Goal: Information Seeking & Learning: Learn about a topic

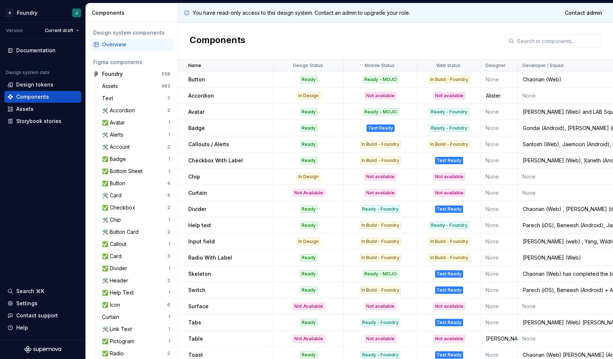
click at [195, 80] on p "Button" at bounding box center [196, 79] width 17 height 7
click at [194, 88] on td "Accordion" at bounding box center [226, 96] width 96 height 16
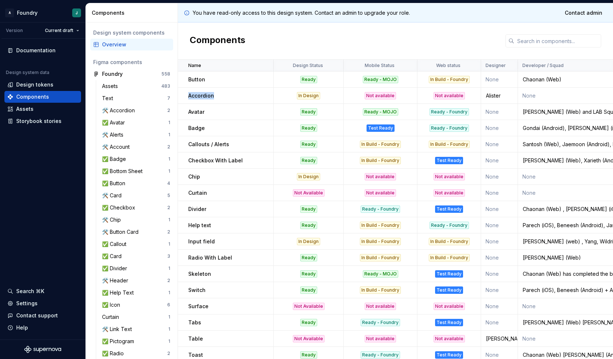
click at [194, 88] on td "Accordion" at bounding box center [226, 96] width 96 height 16
click at [197, 95] on p "Accordion" at bounding box center [201, 95] width 26 height 7
click at [197, 117] on td "Avatar" at bounding box center [226, 112] width 96 height 16
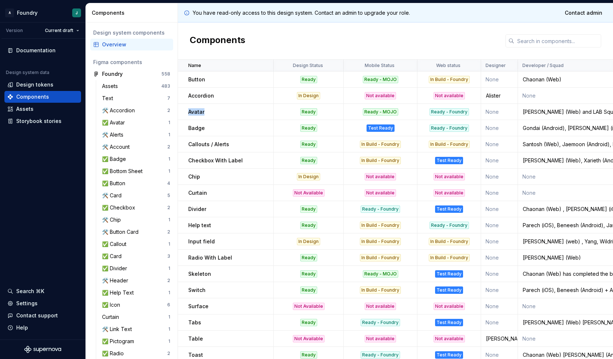
click at [197, 117] on td "Avatar" at bounding box center [226, 112] width 96 height 16
click at [196, 124] on td "Badge" at bounding box center [226, 128] width 96 height 16
click at [194, 130] on p "Badge" at bounding box center [196, 127] width 17 height 7
click at [196, 110] on p "Avatar" at bounding box center [196, 111] width 16 height 7
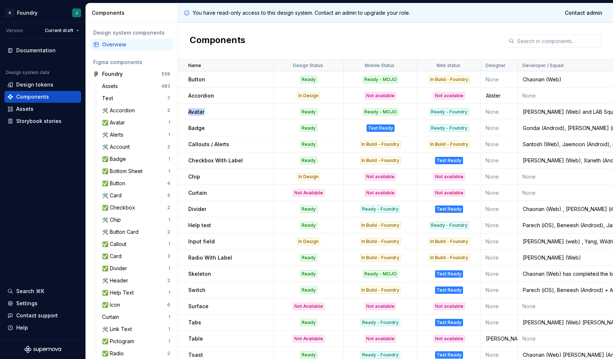
click at [196, 110] on p "Avatar" at bounding box center [196, 111] width 16 height 7
click at [196, 122] on td "Badge" at bounding box center [226, 128] width 96 height 16
click at [202, 150] on td "Callouts / Alerts" at bounding box center [226, 144] width 96 height 16
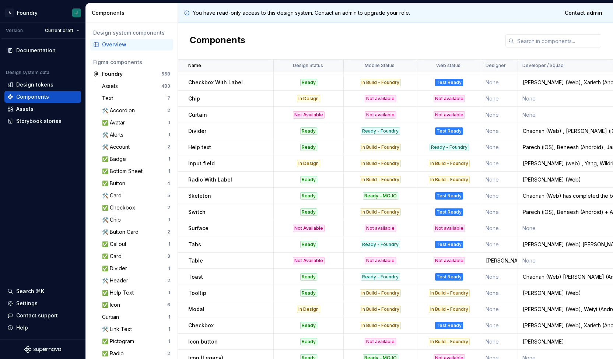
scroll to position [78, 0]
click at [200, 101] on div "Chip" at bounding box center [230, 98] width 85 height 7
click at [200, 115] on p "Curtain" at bounding box center [197, 115] width 19 height 7
click at [200, 125] on td "Divider" at bounding box center [226, 131] width 96 height 16
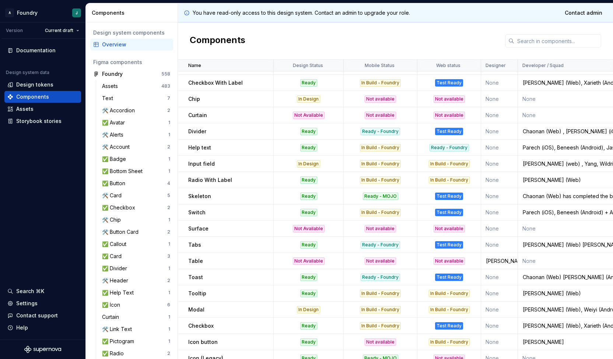
click at [198, 145] on p "Help text" at bounding box center [199, 147] width 23 height 7
click at [197, 170] on td "Input field" at bounding box center [226, 164] width 96 height 16
click at [205, 157] on td "Input field" at bounding box center [226, 164] width 96 height 16
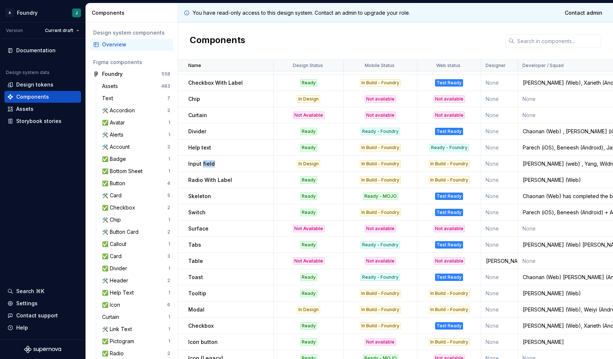
click at [205, 157] on td "Input field" at bounding box center [226, 164] width 96 height 16
click at [203, 173] on td "Radio With Label" at bounding box center [226, 180] width 96 height 16
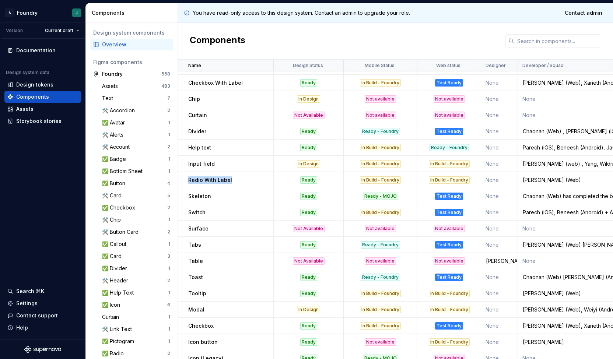
click at [200, 185] on td "Radio With Label" at bounding box center [226, 180] width 96 height 16
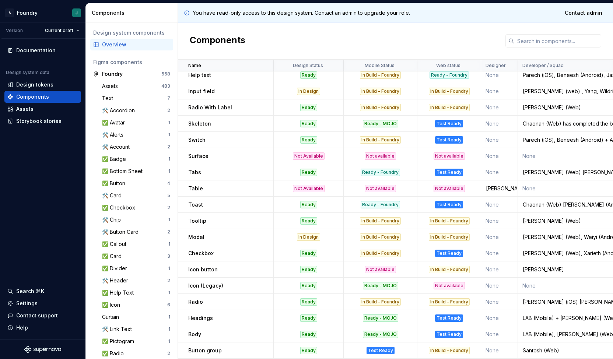
click at [196, 203] on p "Toast" at bounding box center [195, 204] width 15 height 7
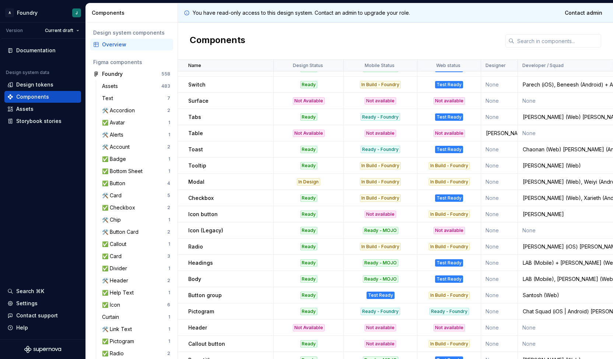
scroll to position [297, 0]
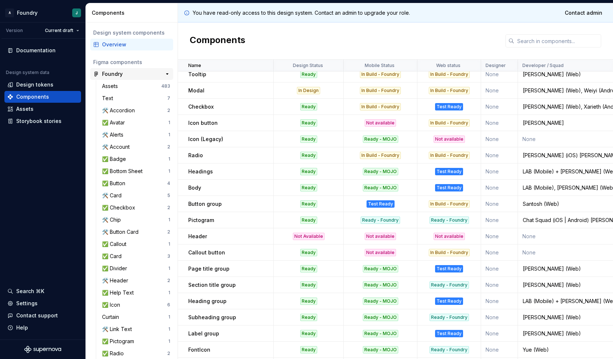
drag, startPoint x: 140, startPoint y: 158, endPoint x: 141, endPoint y: 68, distance: 90.6
click at [140, 158] on div "✅ Badge" at bounding box center [135, 158] width 66 height 7
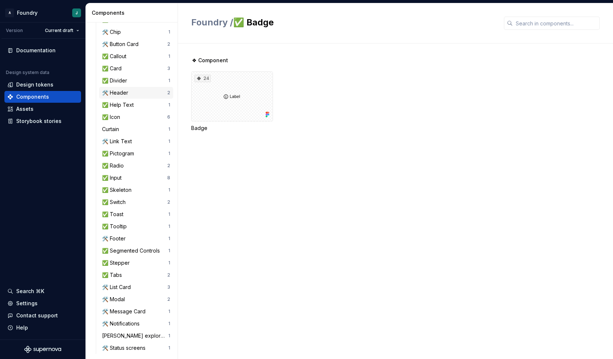
scroll to position [253, 0]
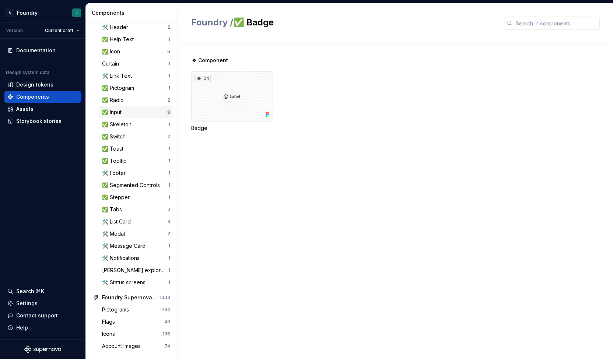
click at [131, 112] on div "✅ Input" at bounding box center [134, 112] width 65 height 7
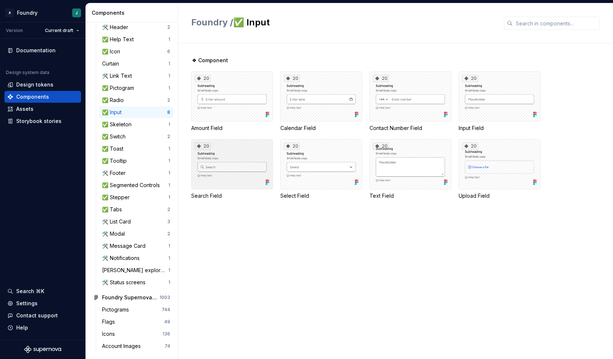
click at [229, 180] on div "20" at bounding box center [232, 164] width 82 height 50
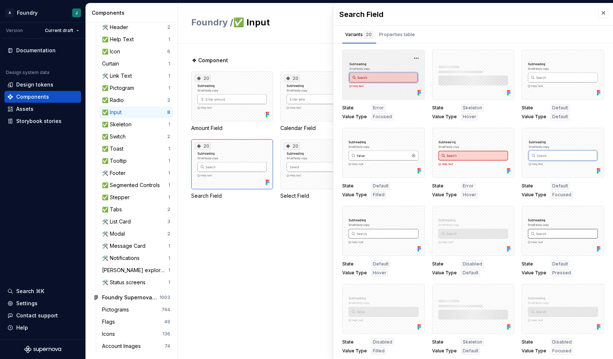
scroll to position [0, 0]
click at [396, 41] on div "Properties table" at bounding box center [397, 36] width 42 height 15
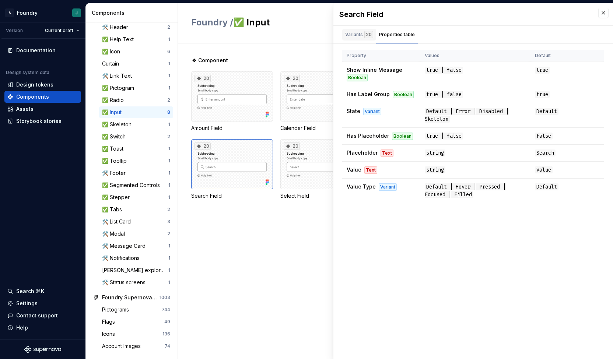
click at [354, 33] on div "Variants 20" at bounding box center [359, 34] width 28 height 7
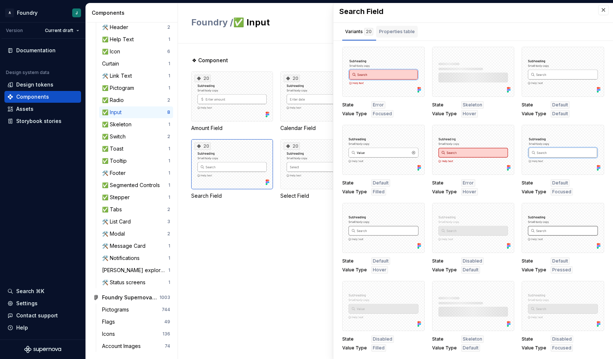
click at [390, 31] on div "Properties table" at bounding box center [397, 31] width 36 height 7
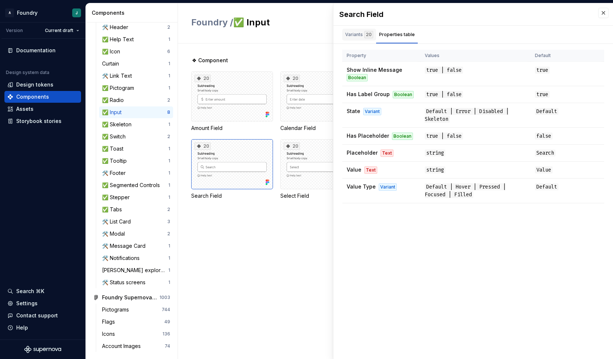
click at [366, 35] on div "20" at bounding box center [368, 34] width 9 height 7
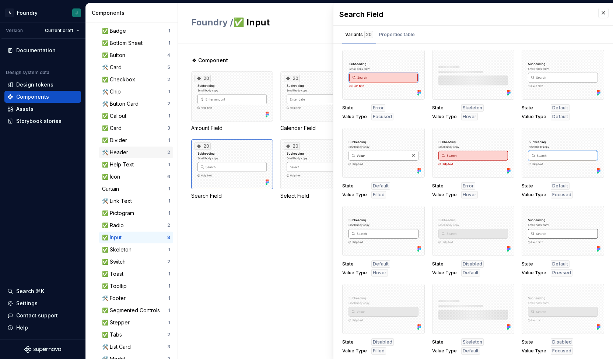
scroll to position [127, 0]
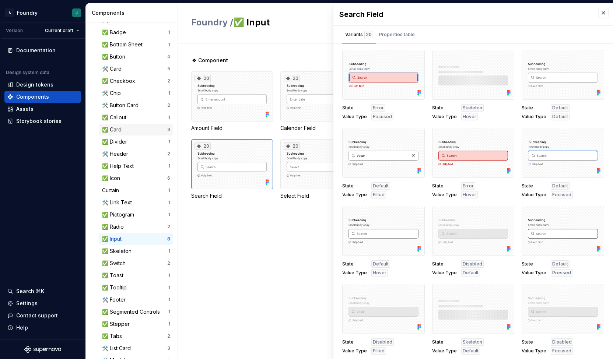
click at [132, 131] on div "✅ Card" at bounding box center [134, 129] width 65 height 7
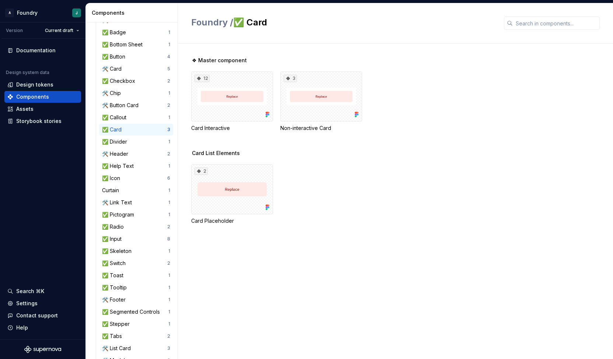
click at [401, 168] on div "2 Card Placeholder" at bounding box center [402, 194] width 422 height 60
click at [239, 105] on div "12" at bounding box center [232, 96] width 82 height 50
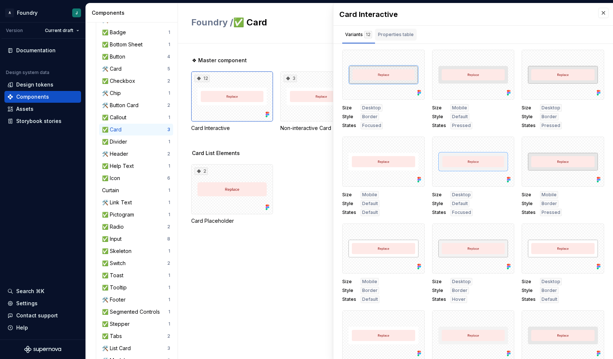
click at [407, 37] on div "Properties table" at bounding box center [396, 34] width 36 height 7
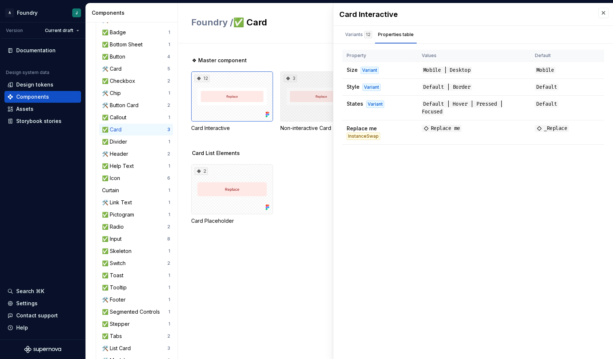
click at [305, 105] on div "3" at bounding box center [321, 96] width 82 height 50
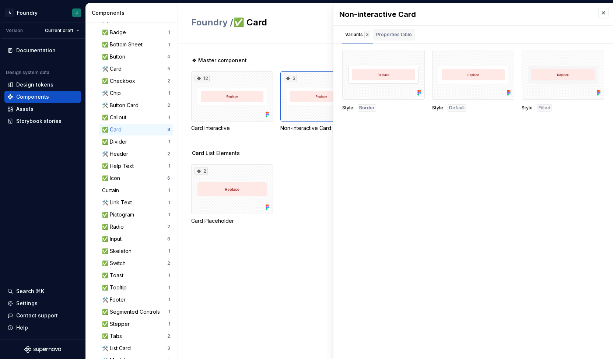
click at [388, 35] on div "Properties table" at bounding box center [394, 34] width 36 height 7
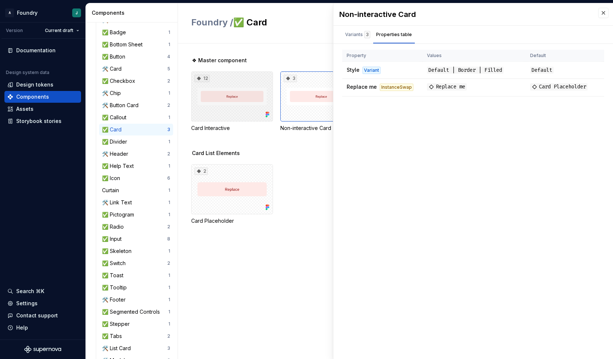
click at [246, 110] on div "12" at bounding box center [232, 96] width 82 height 50
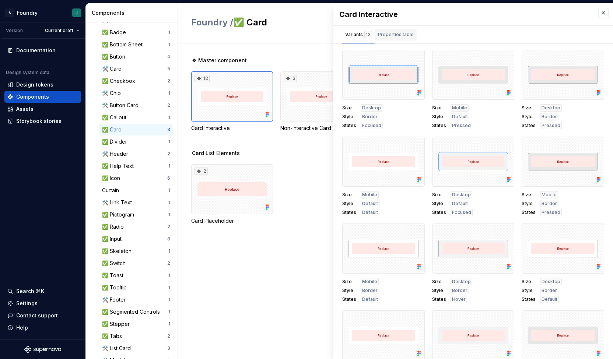
click at [399, 34] on div "Properties table" at bounding box center [396, 34] width 36 height 7
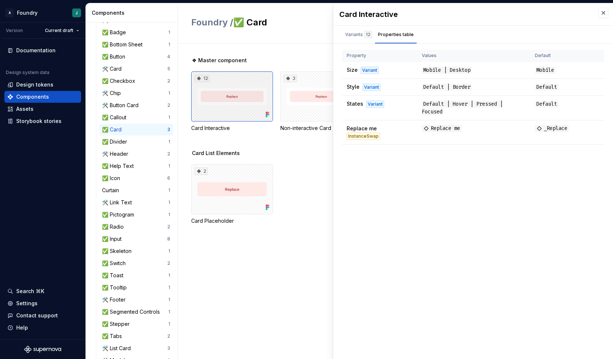
click at [253, 114] on div "12" at bounding box center [232, 96] width 82 height 50
click at [242, 103] on div "12" at bounding box center [232, 96] width 82 height 50
click at [312, 111] on div "3" at bounding box center [321, 96] width 82 height 50
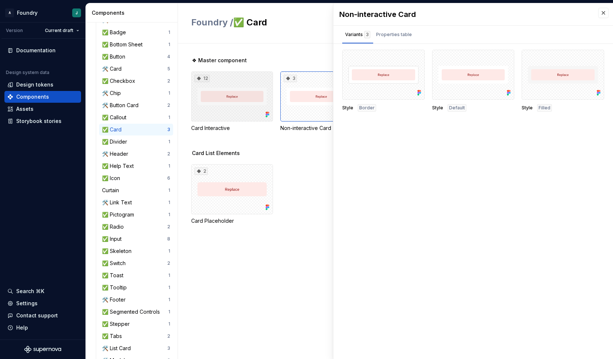
click at [240, 104] on div "12" at bounding box center [232, 96] width 82 height 50
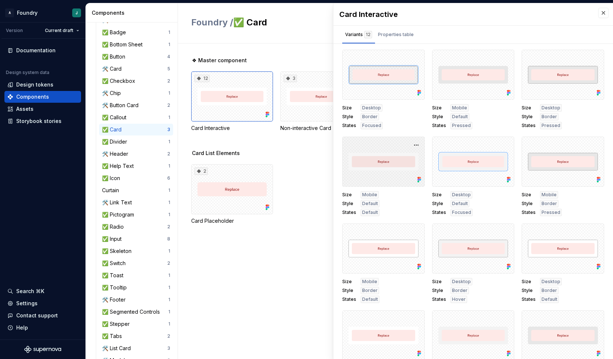
scroll to position [33, 0]
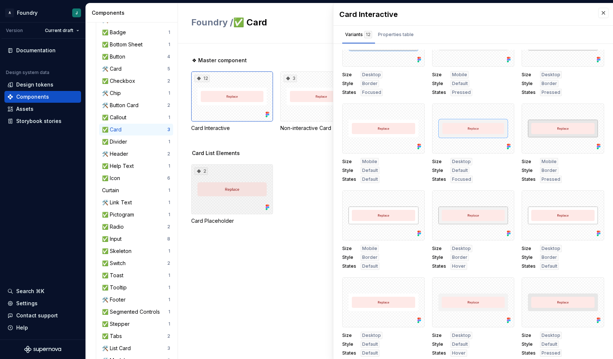
click at [229, 190] on div "2" at bounding box center [232, 189] width 82 height 50
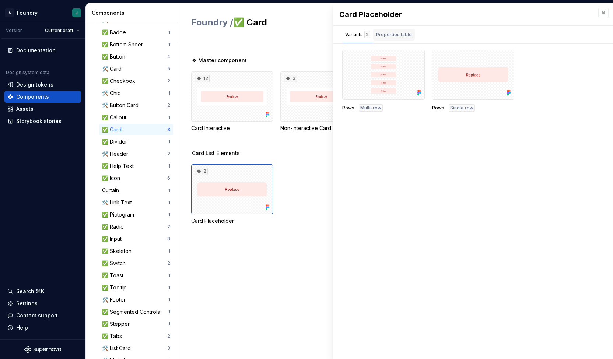
click at [393, 29] on div "Properties table" at bounding box center [394, 35] width 42 height 12
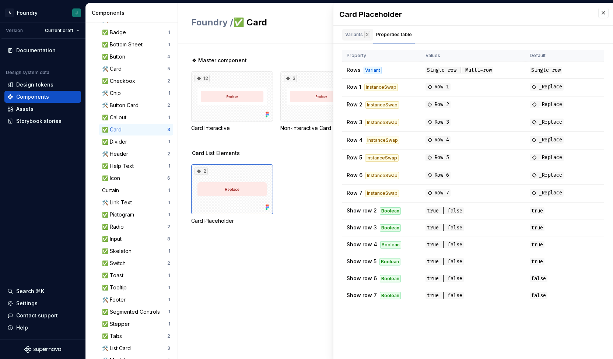
click at [349, 36] on div "Variants 2" at bounding box center [357, 34] width 25 height 7
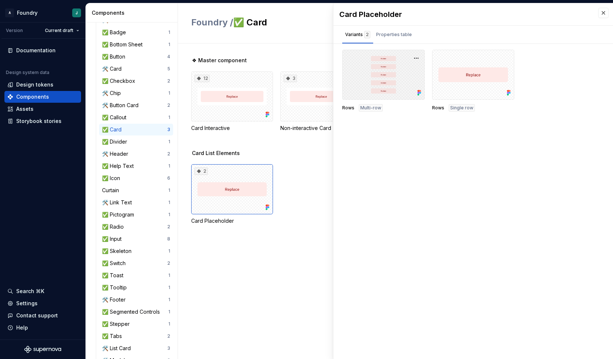
click at [397, 88] on div at bounding box center [383, 75] width 82 height 50
click at [370, 73] on div at bounding box center [383, 75] width 82 height 50
click at [399, 66] on div at bounding box center [383, 75] width 82 height 50
click at [397, 30] on div "Properties table" at bounding box center [394, 35] width 42 height 12
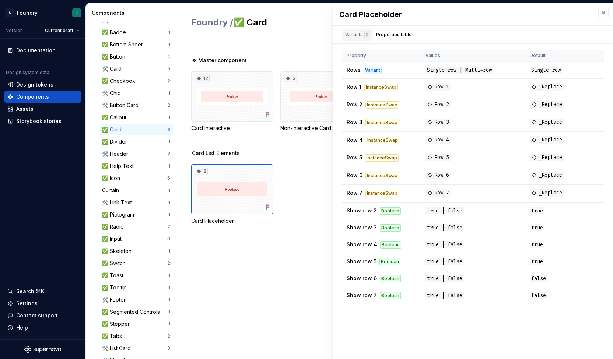
click at [357, 40] on div "Variants 2" at bounding box center [357, 35] width 31 height 12
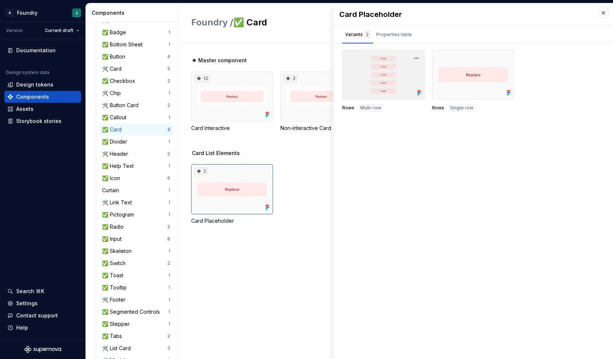
click at [371, 71] on div at bounding box center [383, 75] width 82 height 50
click at [417, 58] on button "button" at bounding box center [416, 58] width 10 height 10
click at [389, 75] on div "Open in Figma" at bounding box center [393, 79] width 48 height 22
click at [397, 32] on div "Properties table" at bounding box center [394, 34] width 36 height 7
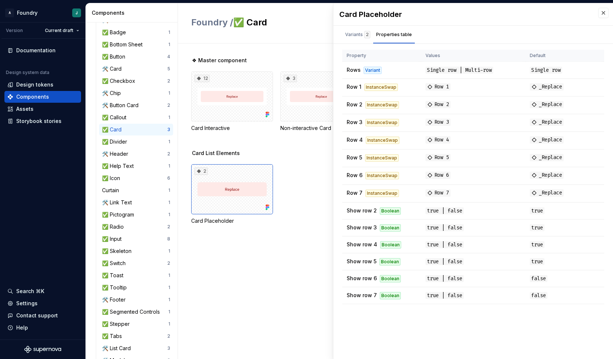
click at [270, 151] on div "Card List Elements" at bounding box center [402, 152] width 422 height 7
click at [303, 100] on div "3" at bounding box center [321, 96] width 82 height 50
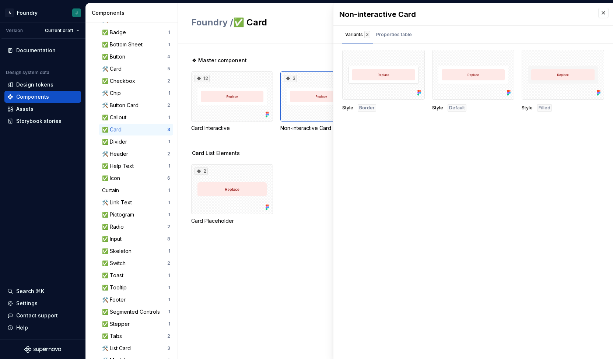
click at [404, 172] on div "Non-interactive Card Variants 3 Properties table Style Border Style Default Sty…" at bounding box center [472, 181] width 279 height 356
click at [391, 36] on div "Properties table" at bounding box center [394, 34] width 36 height 7
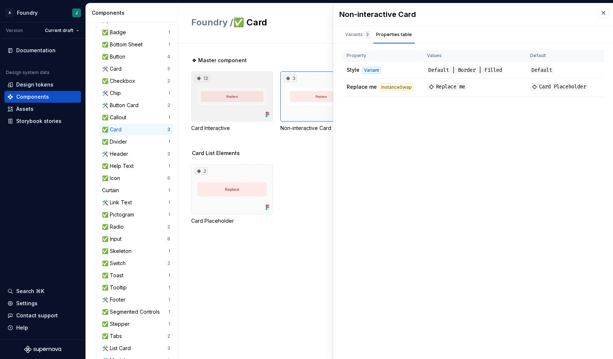
click at [250, 105] on div "12" at bounding box center [232, 96] width 82 height 50
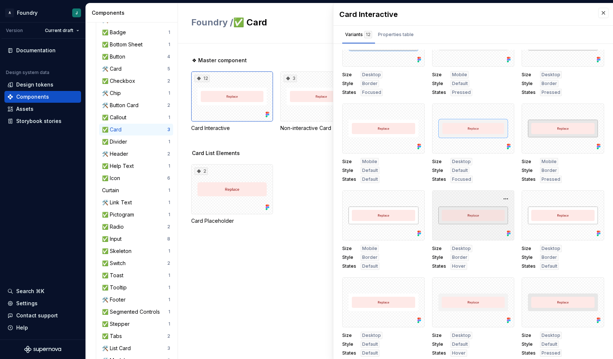
scroll to position [3, 0]
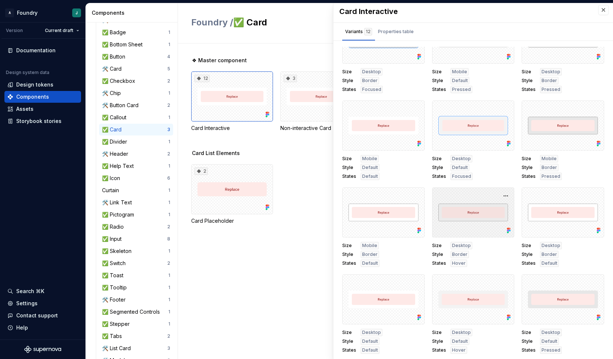
click at [468, 216] on div at bounding box center [473, 212] width 82 height 50
click at [392, 32] on div "Properties table" at bounding box center [396, 31] width 36 height 7
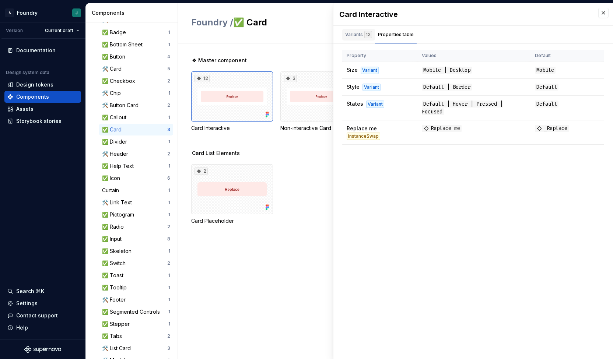
click at [366, 34] on div "12" at bounding box center [368, 34] width 8 height 7
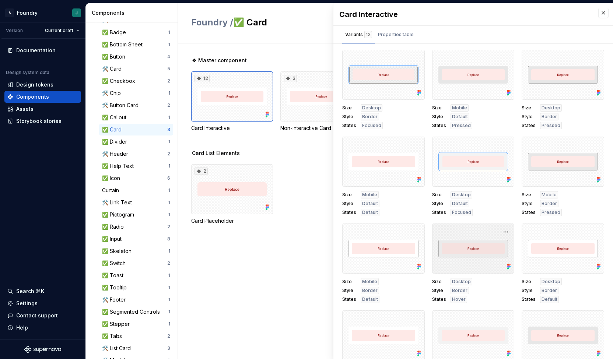
scroll to position [33, 0]
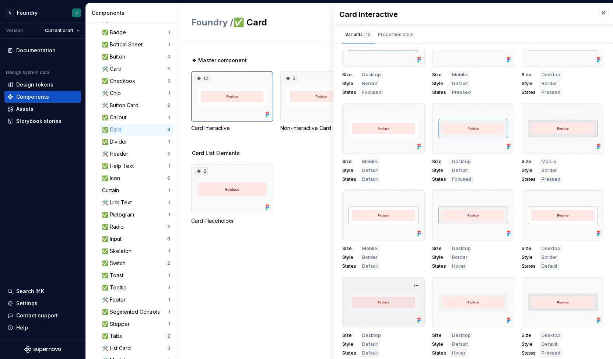
click at [410, 299] on div at bounding box center [383, 302] width 82 height 50
click at [473, 301] on div at bounding box center [473, 302] width 82 height 50
click at [393, 34] on div "Properties table" at bounding box center [396, 34] width 36 height 7
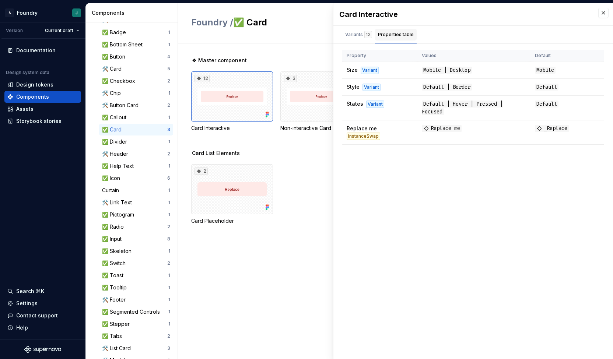
scroll to position [0, 0]
click at [356, 35] on div "Variants 12" at bounding box center [358, 34] width 27 height 7
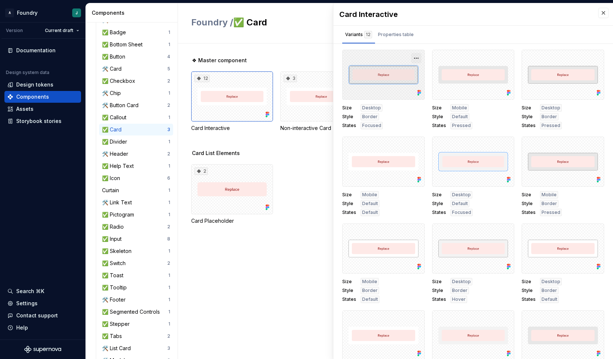
click at [414, 56] on button "button" at bounding box center [416, 58] width 10 height 10
click at [387, 73] on div "Open in Figma" at bounding box center [389, 79] width 48 height 22
click at [241, 186] on div "2" at bounding box center [232, 189] width 82 height 50
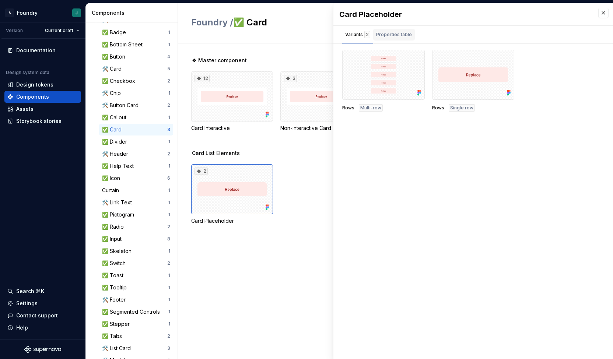
click at [396, 39] on div "Properties table" at bounding box center [394, 35] width 42 height 12
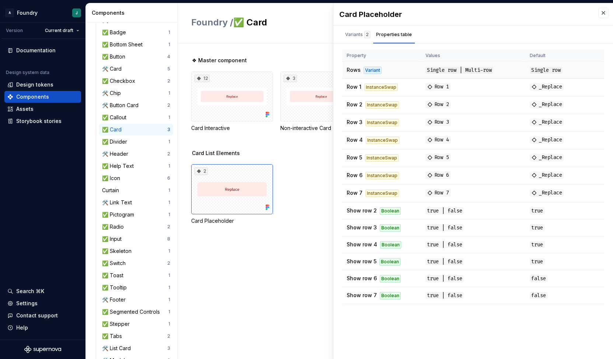
click at [352, 67] on span "Rows" at bounding box center [353, 70] width 14 height 6
click at [440, 70] on span "Single row | Multi-row" at bounding box center [459, 70] width 68 height 7
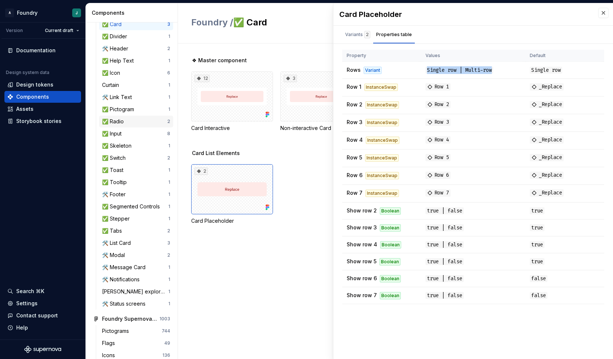
scroll to position [220, 0]
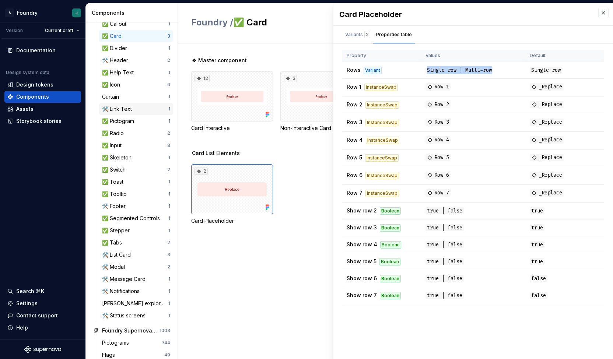
click at [132, 109] on div "🛠️ Link Text" at bounding box center [118, 108] width 33 height 7
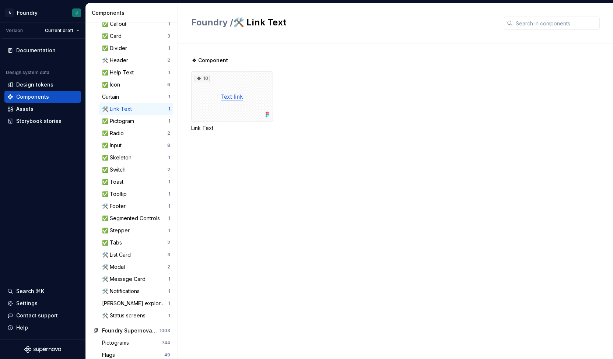
click at [360, 145] on div "❖ Component 10 Link Text" at bounding box center [402, 103] width 422 height 93
click at [292, 195] on div "❖ Component 10 Link Text" at bounding box center [402, 201] width 422 height 316
click at [235, 105] on div "10" at bounding box center [232, 96] width 82 height 50
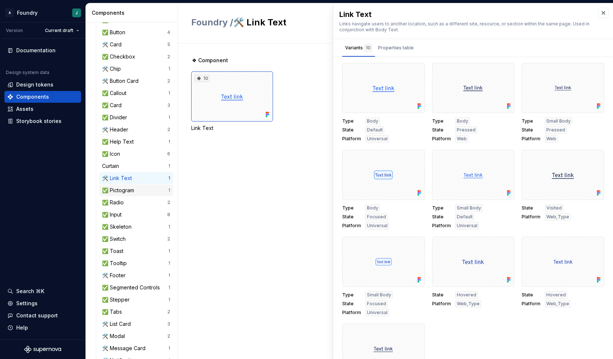
scroll to position [149, 0]
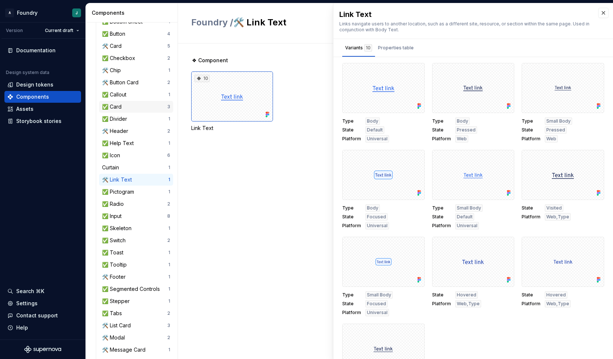
click at [130, 105] on div "✅ Card" at bounding box center [134, 106] width 65 height 7
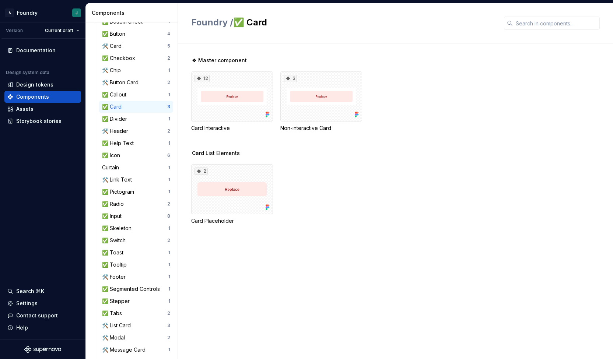
click at [336, 175] on div "2 Card Placeholder" at bounding box center [402, 194] width 422 height 60
click at [222, 92] on div "12" at bounding box center [232, 96] width 82 height 50
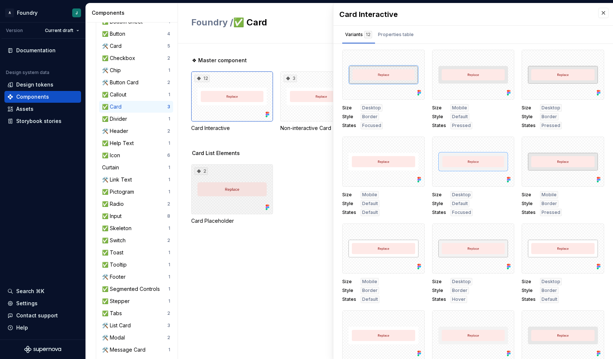
click at [239, 191] on div "2" at bounding box center [232, 189] width 82 height 50
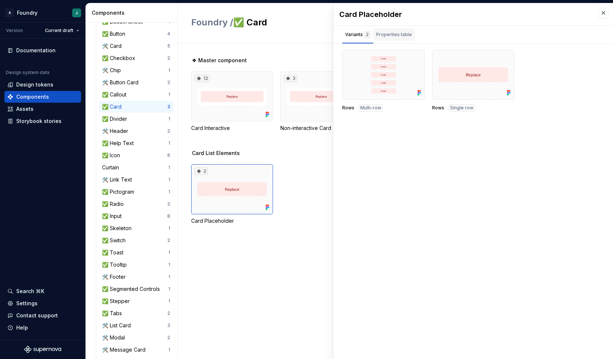
click at [398, 33] on div "Properties table" at bounding box center [394, 34] width 36 height 7
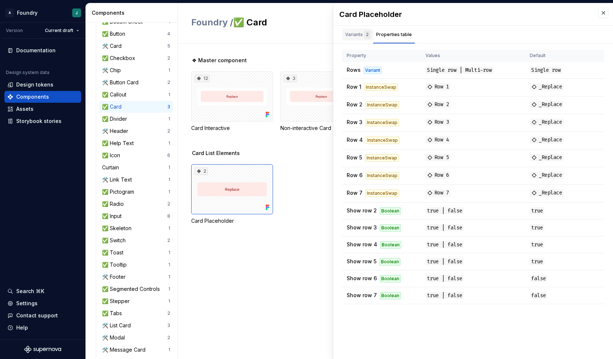
click at [356, 39] on div "Variants 2" at bounding box center [357, 35] width 31 height 12
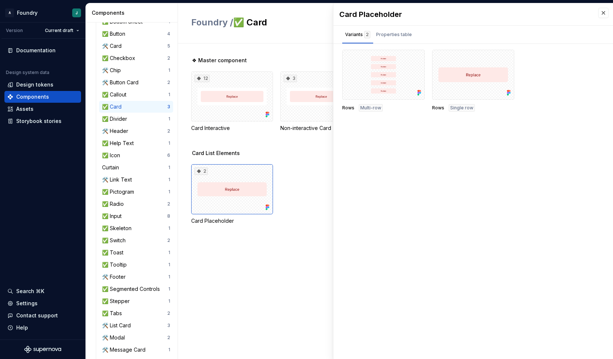
click at [282, 251] on div "❖ Master component 12 Card Interactive 3 Non-interactive Card Card List Element…" at bounding box center [402, 201] width 422 height 316
click at [399, 37] on div "Properties table" at bounding box center [394, 34] width 36 height 7
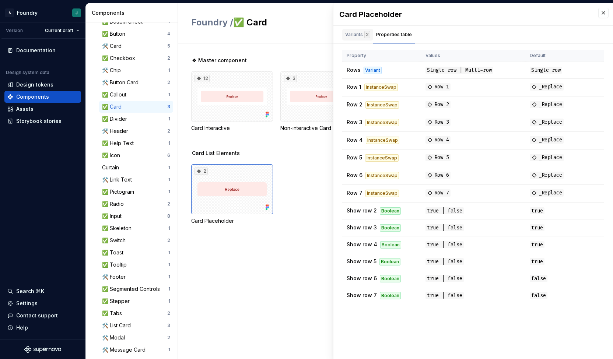
click at [362, 36] on div "Variants 2" at bounding box center [357, 34] width 25 height 7
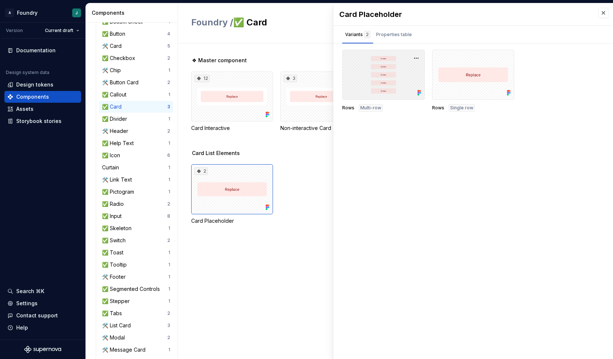
click at [392, 82] on div at bounding box center [383, 75] width 82 height 50
click at [397, 113] on div "Rows Multi-row Rows Single row Property Values Default Rows Variant Single row …" at bounding box center [472, 84] width 279 height 68
click at [396, 41] on div "Properties table" at bounding box center [394, 36] width 42 height 15
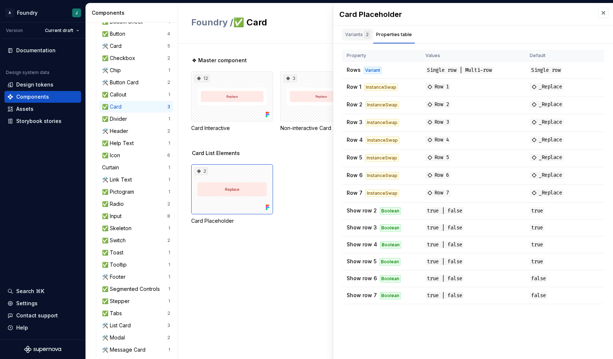
click at [352, 30] on div "Variants 2" at bounding box center [357, 35] width 31 height 12
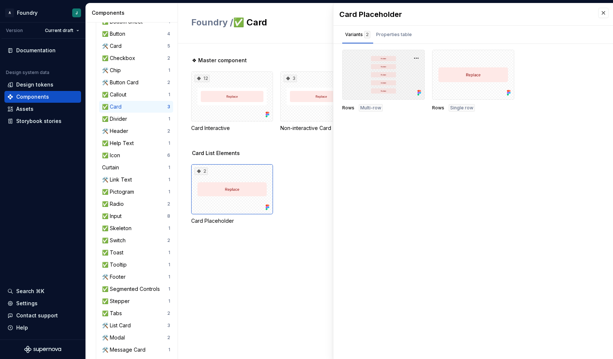
click at [399, 92] on div at bounding box center [383, 75] width 82 height 50
click at [419, 54] on button "button" at bounding box center [416, 58] width 10 height 10
click at [394, 69] on div "Open in Figma" at bounding box center [393, 79] width 48 height 22
click at [247, 113] on div "12" at bounding box center [232, 96] width 82 height 50
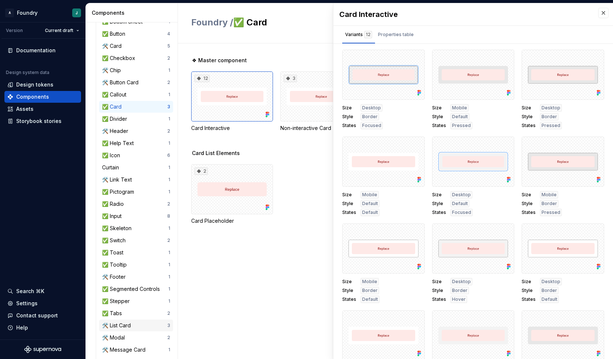
click at [130, 328] on div "🛠️ List Card" at bounding box center [118, 325] width 32 height 7
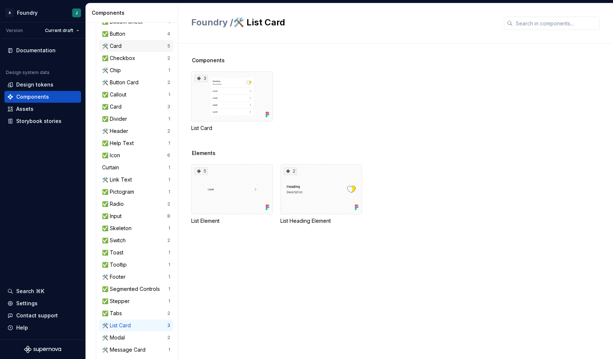
click at [127, 45] on div "🛠️ Card" at bounding box center [134, 45] width 65 height 7
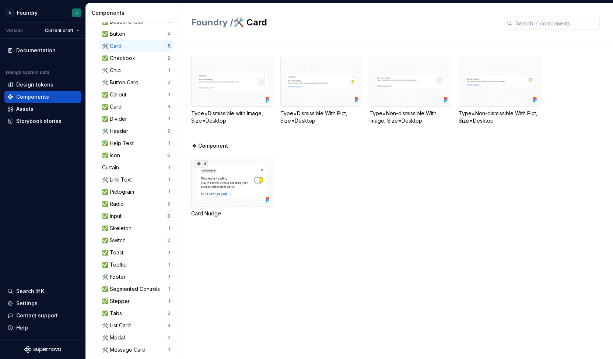
click at [376, 264] on div "Type=Dismissible with Image, Size=Desktop Type=Dismissible With Pict, Size=Desk…" at bounding box center [402, 201] width 422 height 316
click at [132, 45] on div "🛠️ Card" at bounding box center [134, 45] width 65 height 7
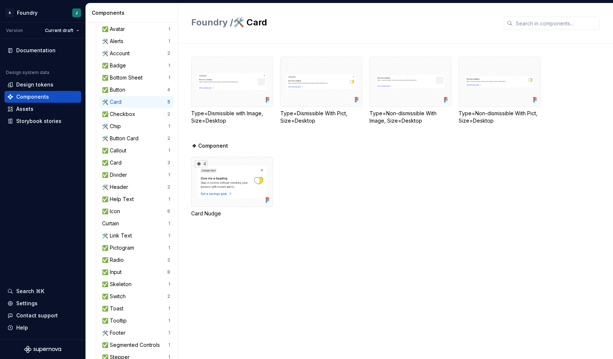
scroll to position [85, 0]
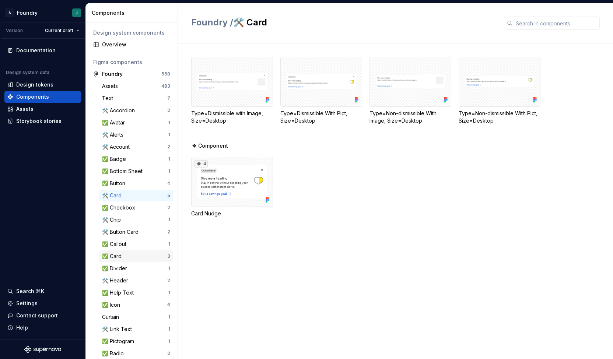
click at [131, 261] on div "✅ Card 3" at bounding box center [136, 256] width 74 height 12
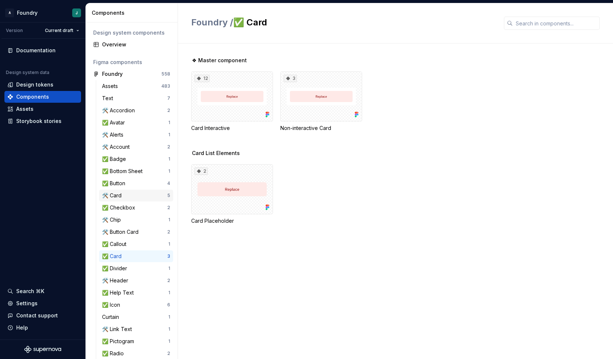
click at [137, 197] on div "🛠️ Card" at bounding box center [134, 195] width 65 height 7
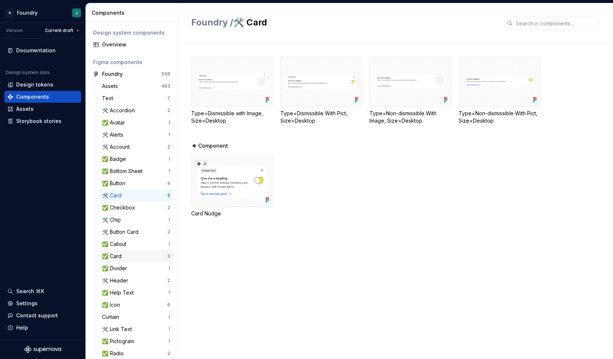
click at [137, 261] on div "✅ Card 3" at bounding box center [136, 256] width 74 height 12
